Goal: Task Accomplishment & Management: Manage account settings

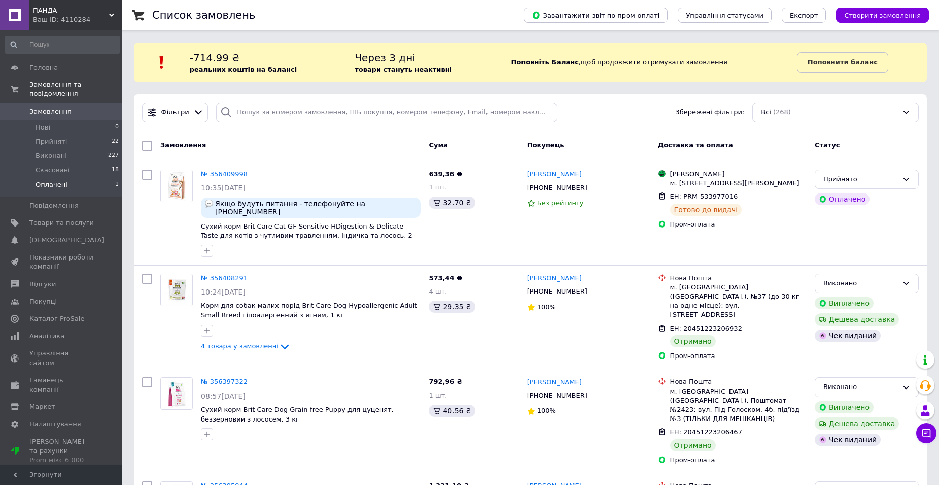
click at [72, 178] on li "Оплачені 1" at bounding box center [62, 187] width 125 height 19
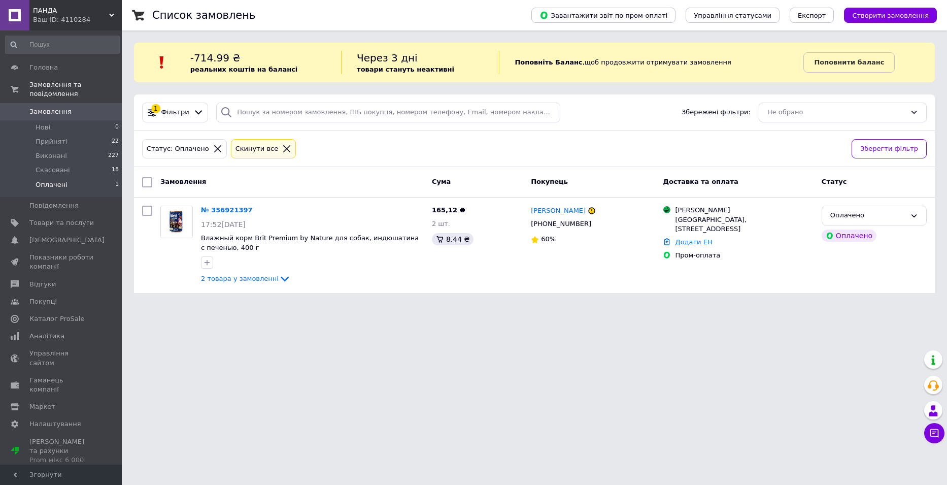
click at [70, 107] on span "Замовлення" at bounding box center [61, 111] width 64 height 9
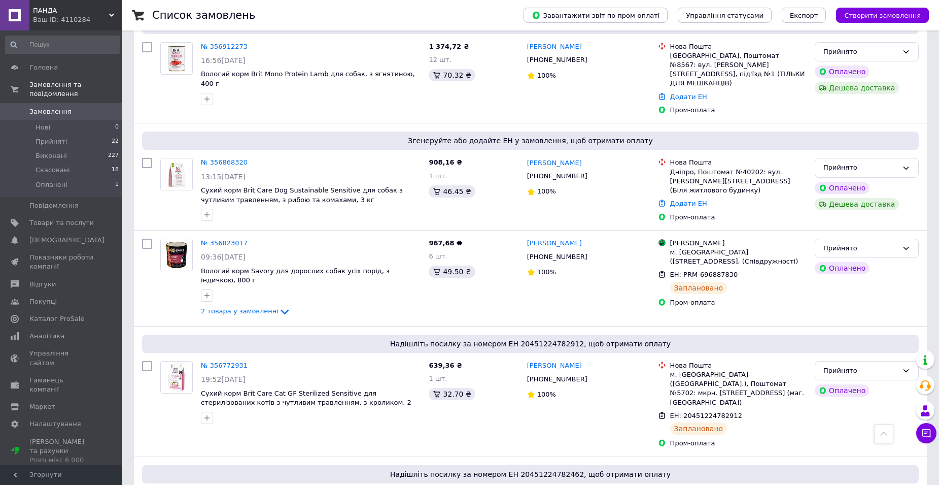
scroll to position [248, 0]
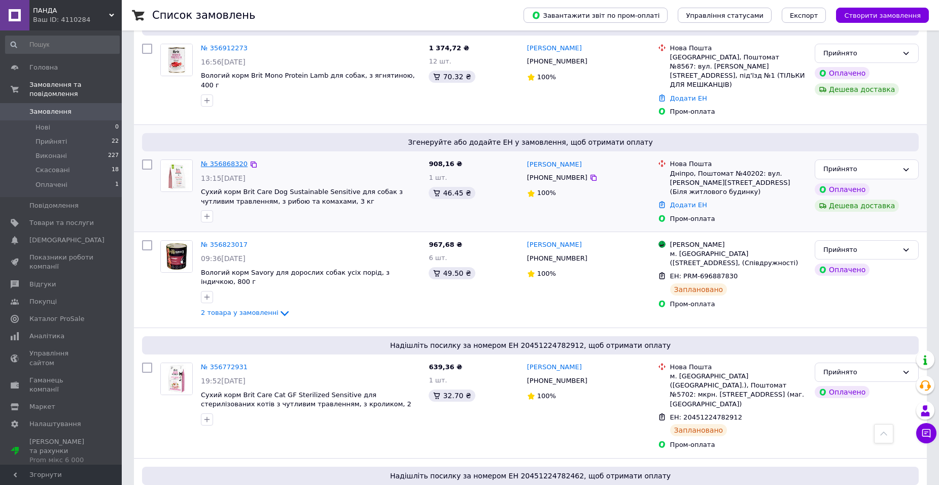
click at [233, 160] on link "№ 356868320" at bounding box center [224, 164] width 47 height 8
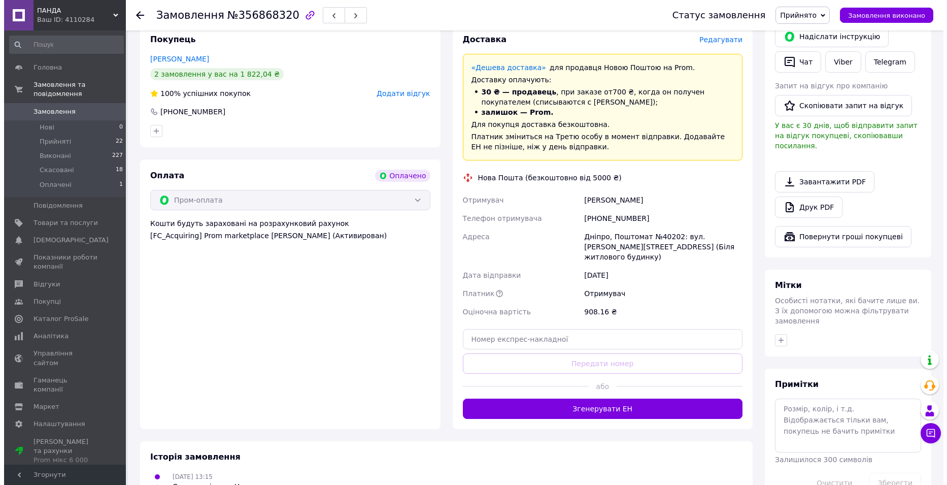
scroll to position [383, 0]
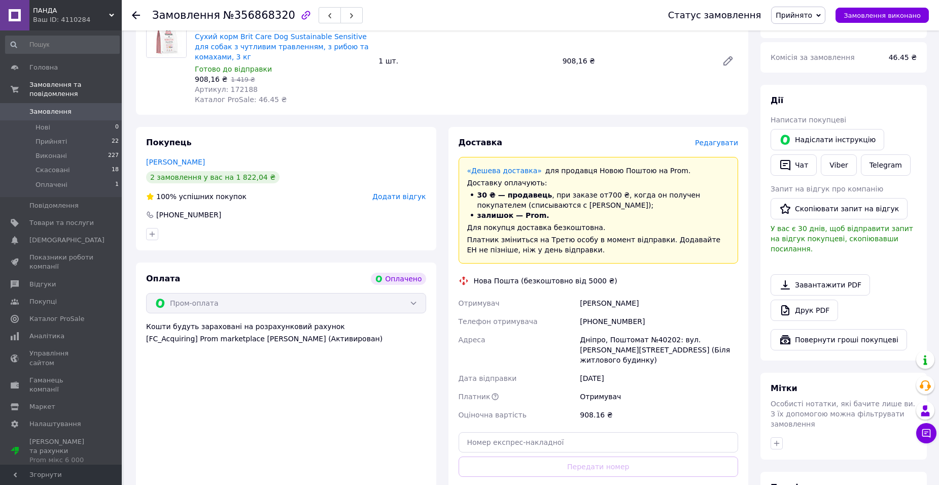
click at [722, 139] on span "Редагувати" at bounding box center [716, 143] width 43 height 8
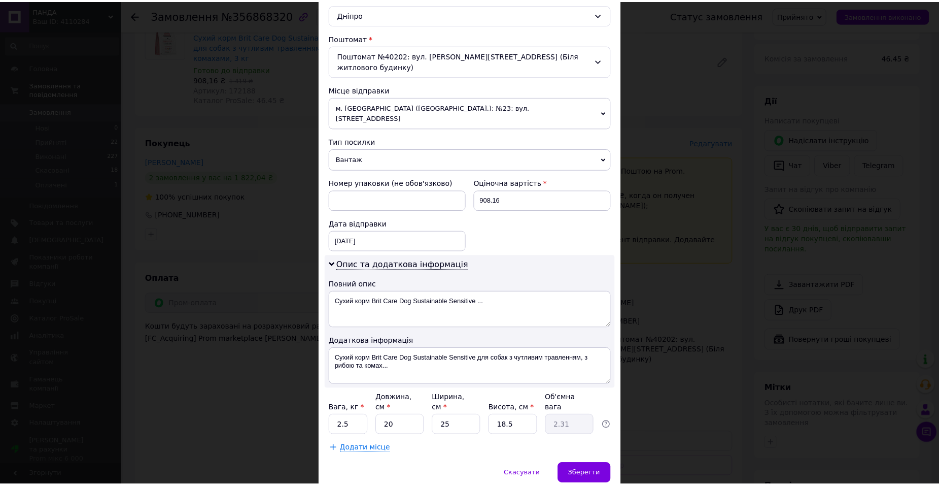
scroll to position [303, 0]
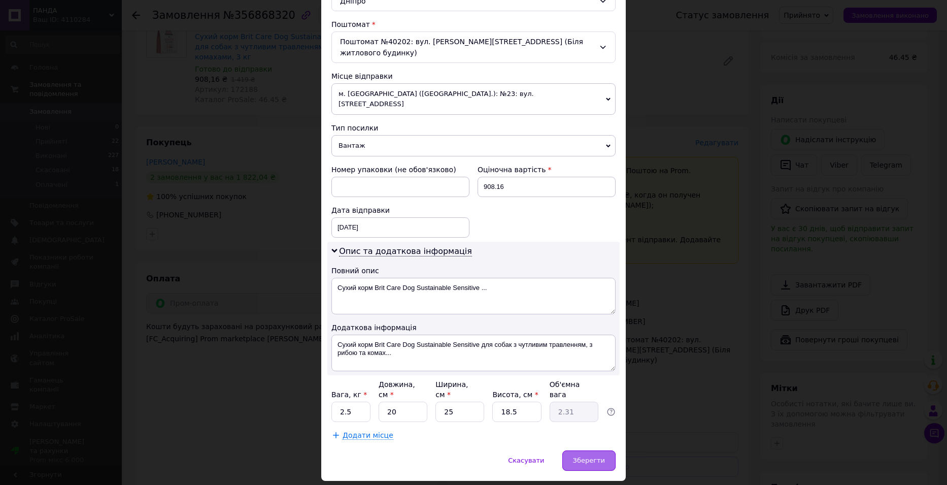
click at [593, 456] on span "Зберегти" at bounding box center [589, 460] width 32 height 8
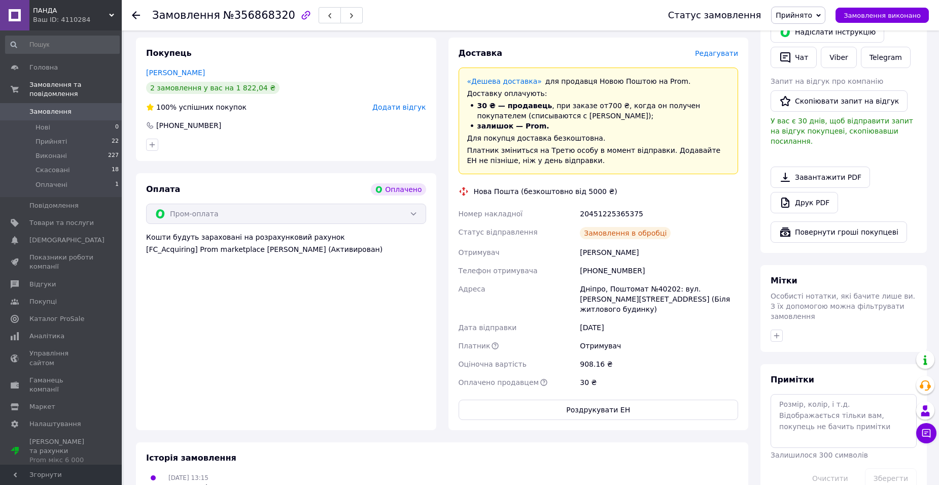
scroll to position [472, 0]
click at [51, 107] on span "Замовлення" at bounding box center [50, 111] width 42 height 9
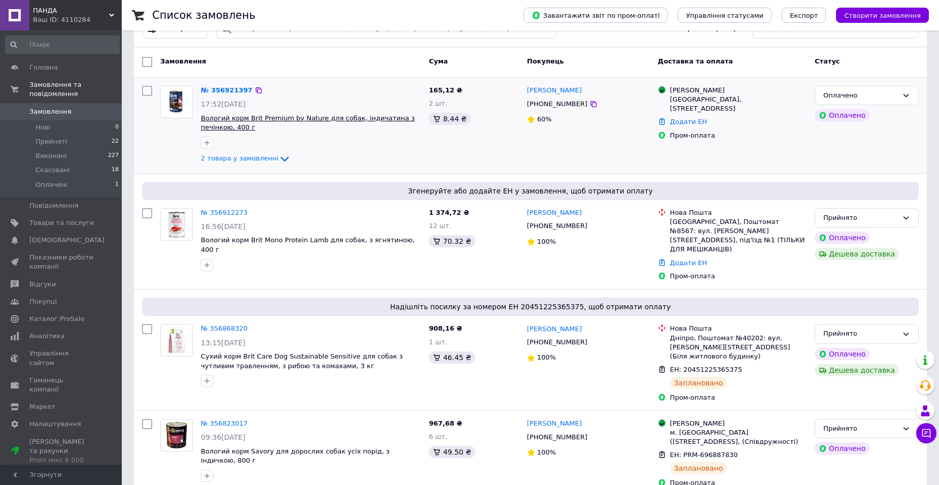
scroll to position [83, 0]
click at [236, 209] on link "№ 356912273" at bounding box center [224, 213] width 47 height 8
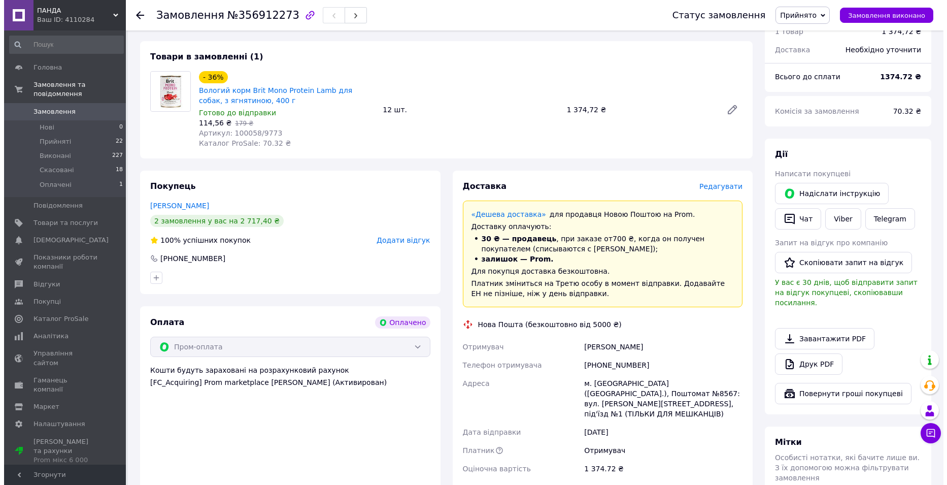
scroll to position [323, 0]
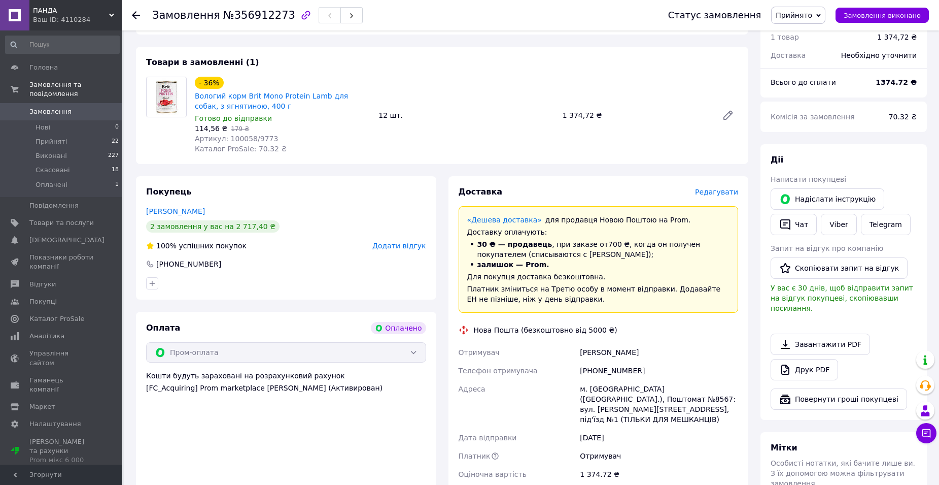
click at [725, 188] on span "Редагувати" at bounding box center [716, 192] width 43 height 8
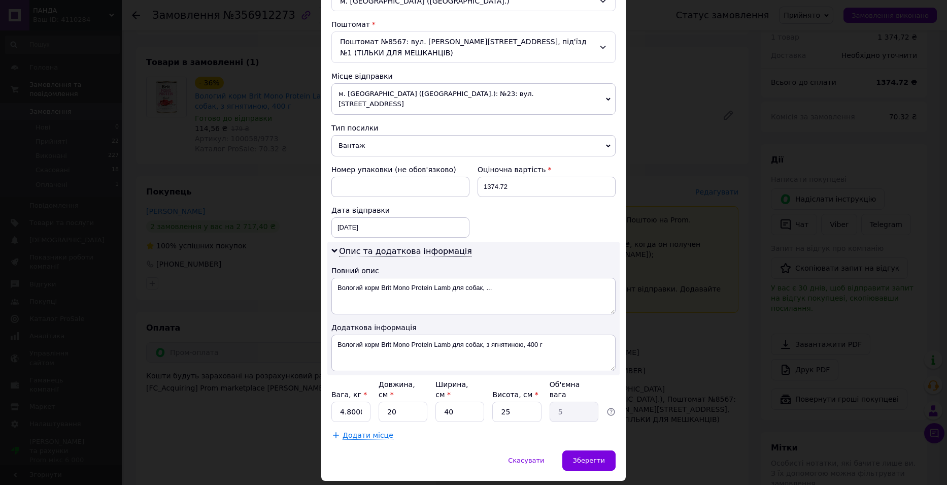
scroll to position [314, 0]
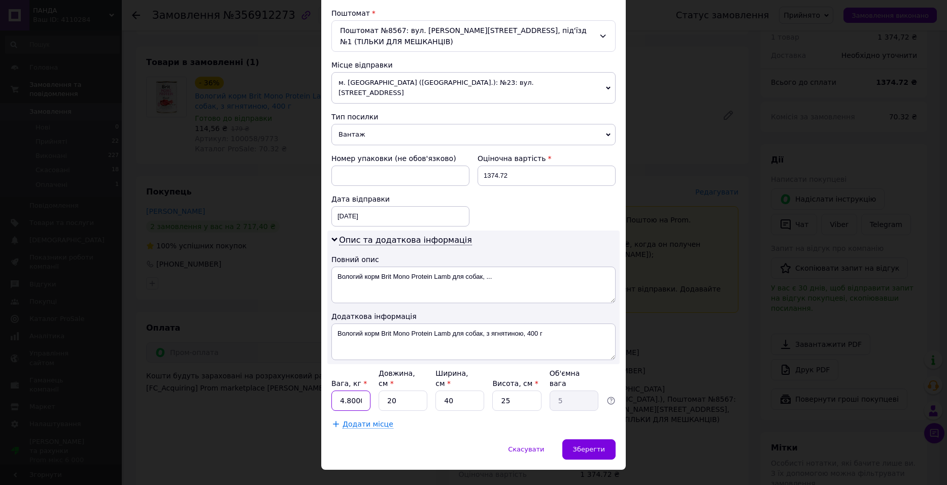
click at [358, 390] on input "4.800000071525574" at bounding box center [350, 400] width 39 height 20
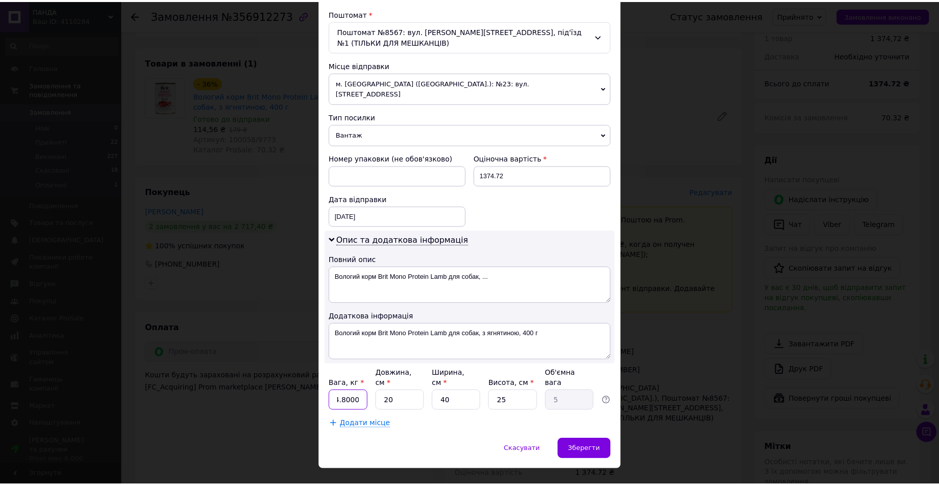
scroll to position [0, 0]
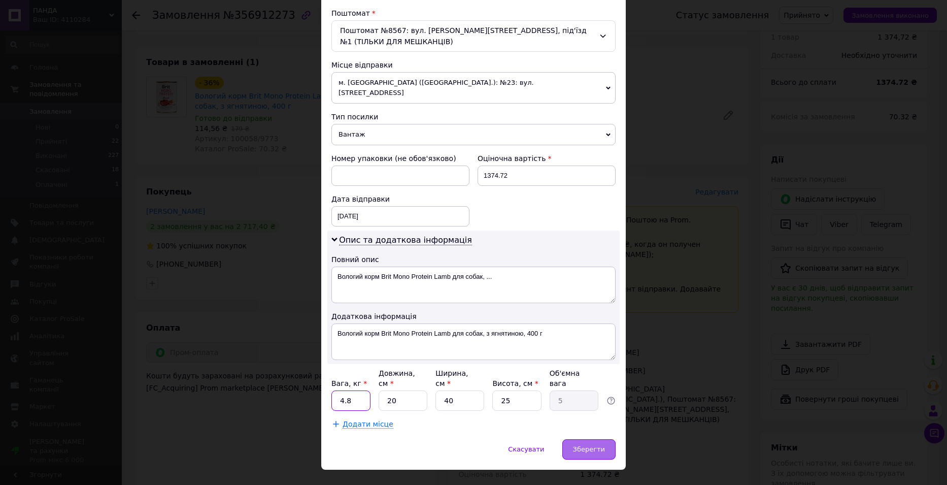
type input "4.8"
click at [592, 445] on span "Зберегти" at bounding box center [589, 449] width 32 height 8
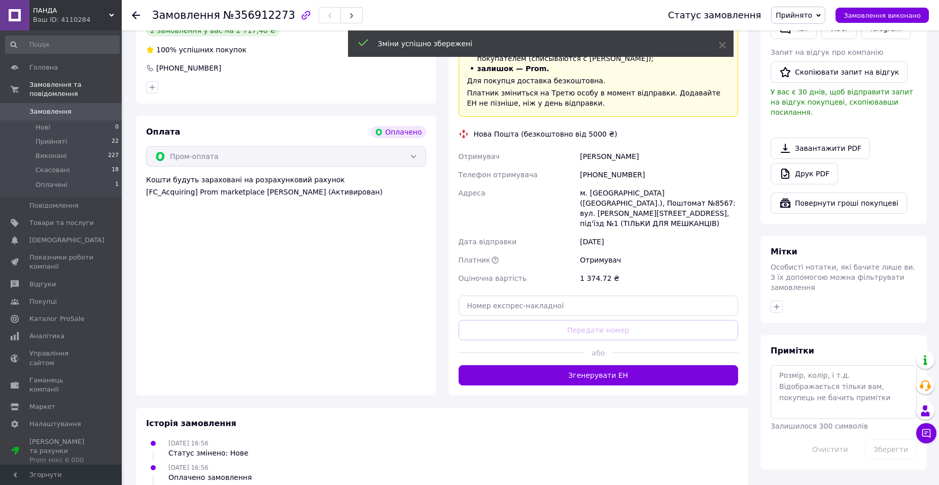
scroll to position [521, 0]
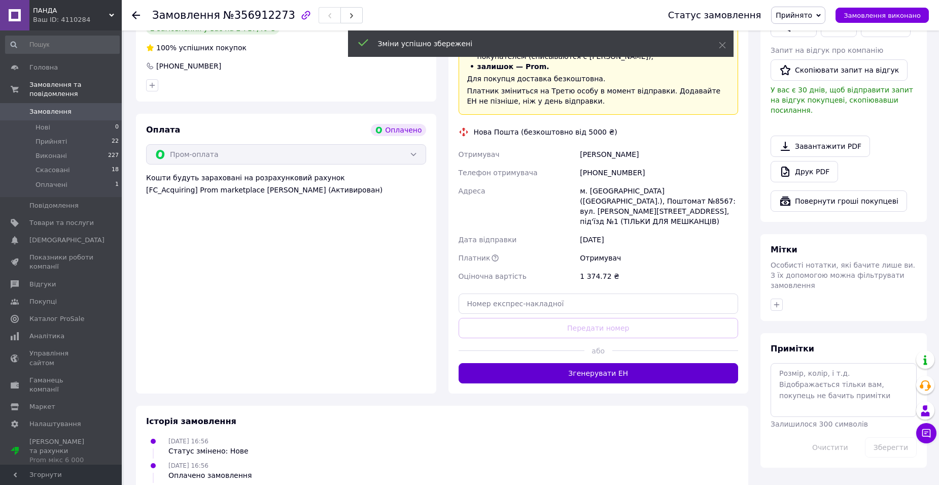
click at [600, 363] on button "Згенерувати ЕН" at bounding box center [599, 373] width 280 height 20
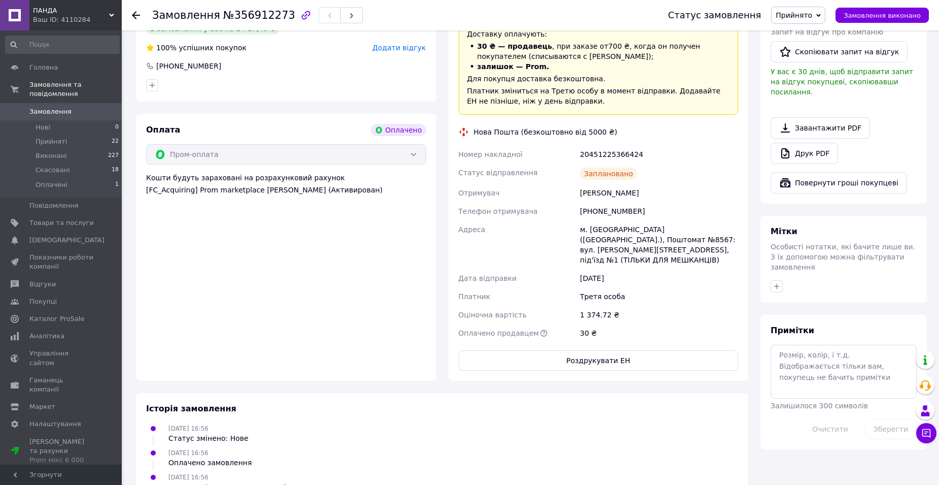
click at [62, 107] on span "Замовлення" at bounding box center [50, 111] width 42 height 9
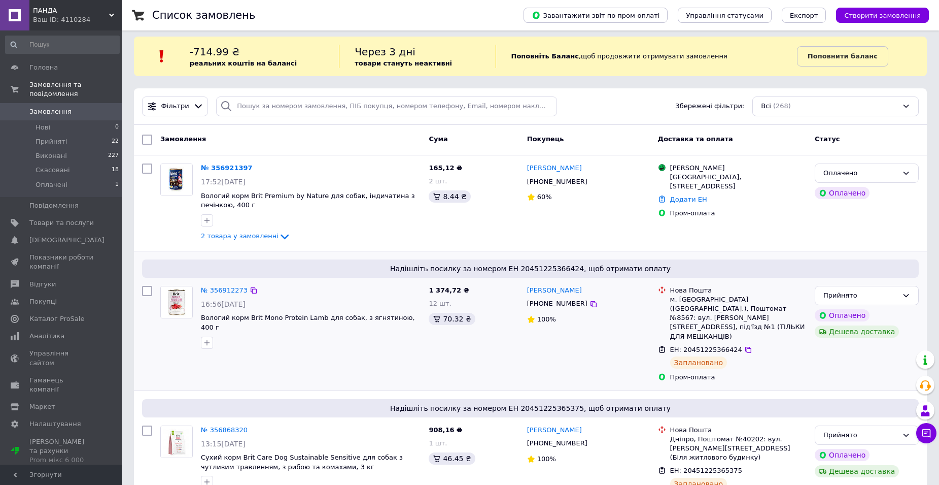
scroll to position [5, 0]
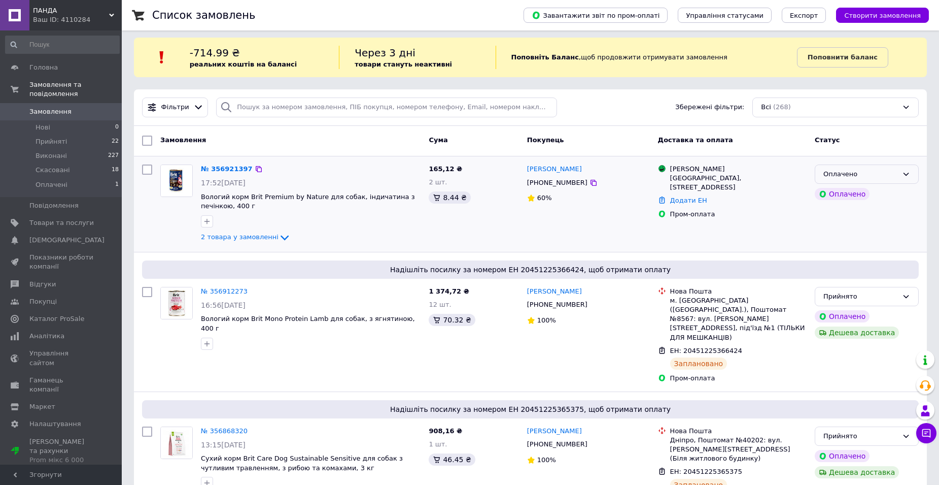
click at [882, 178] on div "Оплачено" at bounding box center [860, 174] width 75 height 11
click at [870, 191] on li "Прийнято" at bounding box center [866, 195] width 103 height 19
click at [230, 169] on link "№ 356921397" at bounding box center [227, 169] width 52 height 8
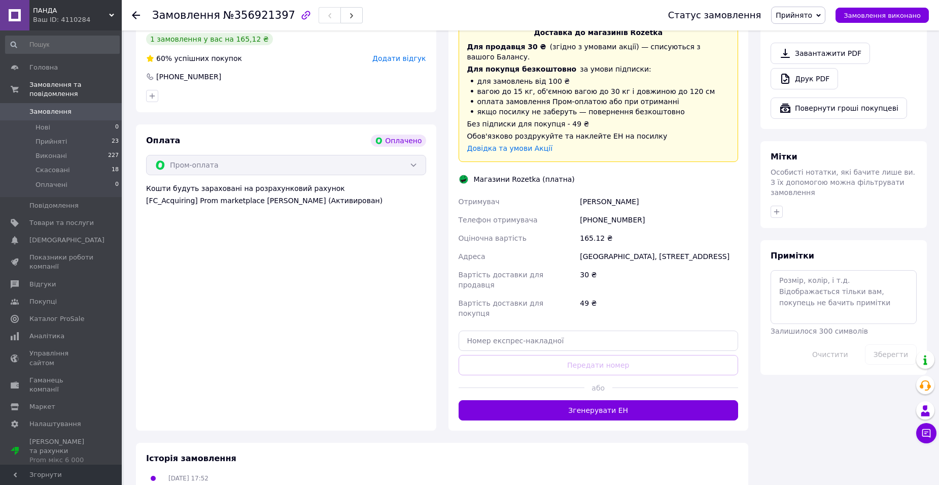
scroll to position [614, 0]
click at [526, 399] on button "Згенерувати ЕН" at bounding box center [599, 409] width 280 height 20
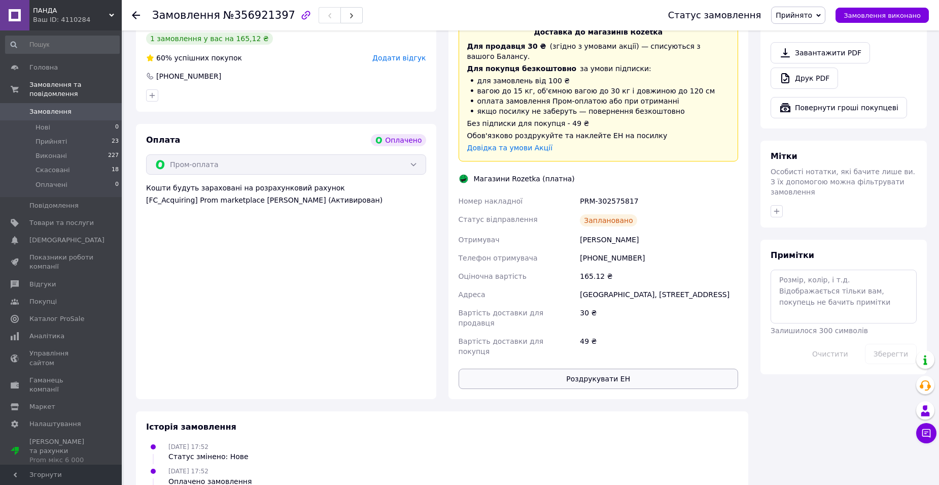
click at [582, 368] on button "Роздрукувати ЕН" at bounding box center [599, 378] width 280 height 20
